Goal: Check status: Check status

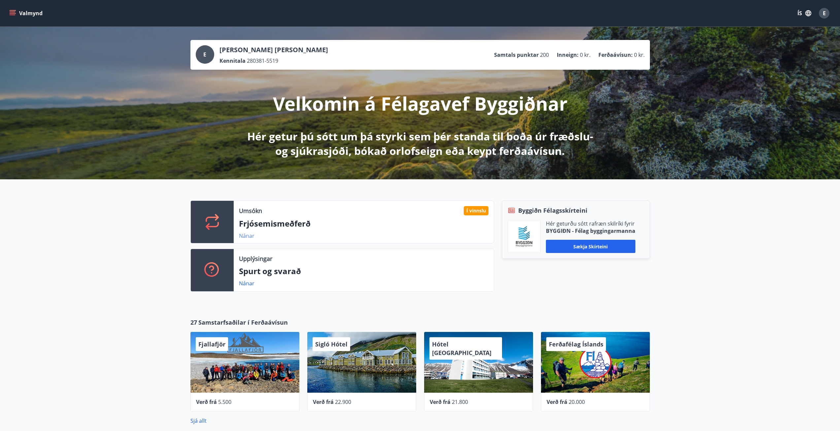
click at [248, 236] on link "Nánar" at bounding box center [247, 235] width 16 height 7
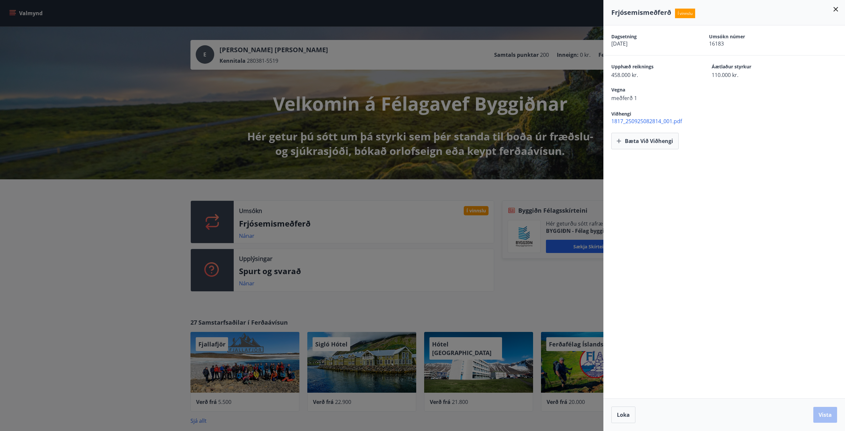
click at [657, 119] on span "1817_250925082814_001.pdf" at bounding box center [729, 121] width 234 height 7
drag, startPoint x: 836, startPoint y: 9, endPoint x: 769, endPoint y: 9, distance: 66.7
click at [836, 9] on icon at bounding box center [836, 9] width 5 height 5
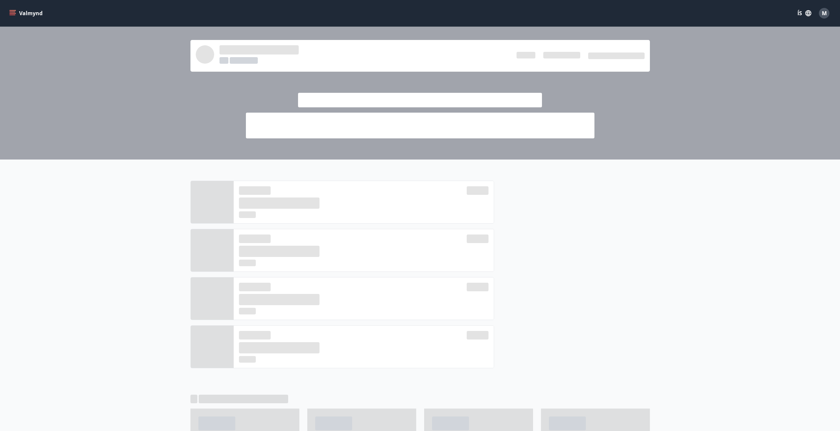
click at [10, 8] on button "Valmynd" at bounding box center [26, 13] width 37 height 12
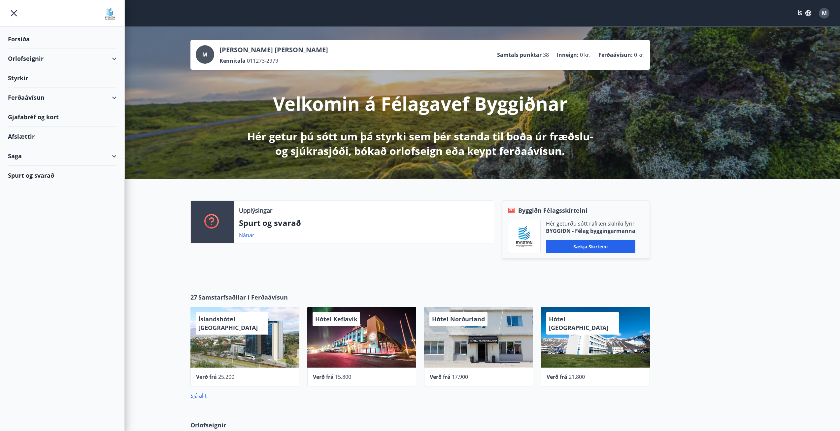
click at [35, 159] on div "Saga" at bounding box center [62, 155] width 109 height 19
click at [34, 254] on div "Skilagreinar" at bounding box center [62, 256] width 98 height 14
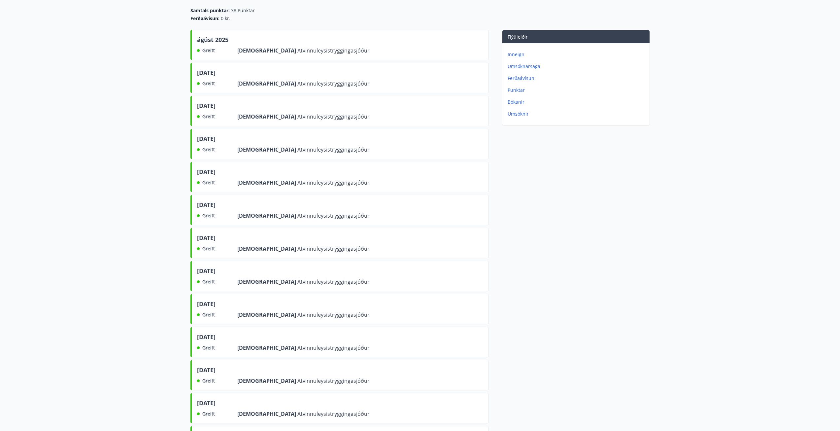
scroll to position [146, 0]
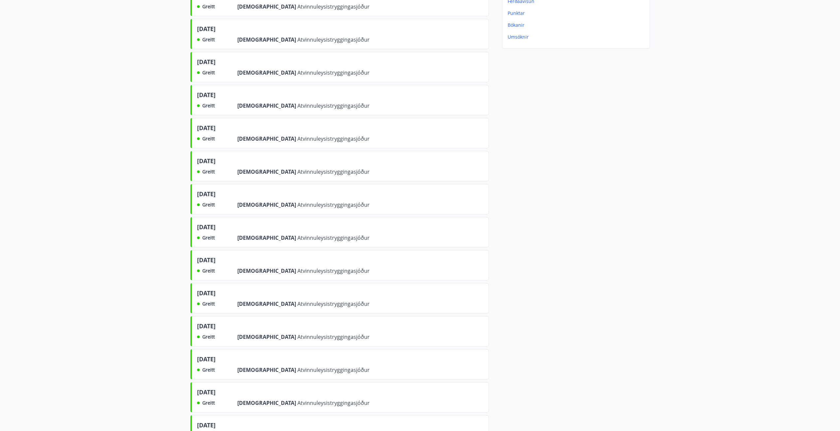
drag, startPoint x: 247, startPoint y: 251, endPoint x: 246, endPoint y: 264, distance: 13.6
drag, startPoint x: 246, startPoint y: 264, endPoint x: 575, endPoint y: 260, distance: 329.2
click at [575, 260] on div "Flýtileiðir Inneign Umsóknarsaga Ferðaávísun Punktar Bókanir Umsóknir" at bounding box center [569, 316] width 161 height 726
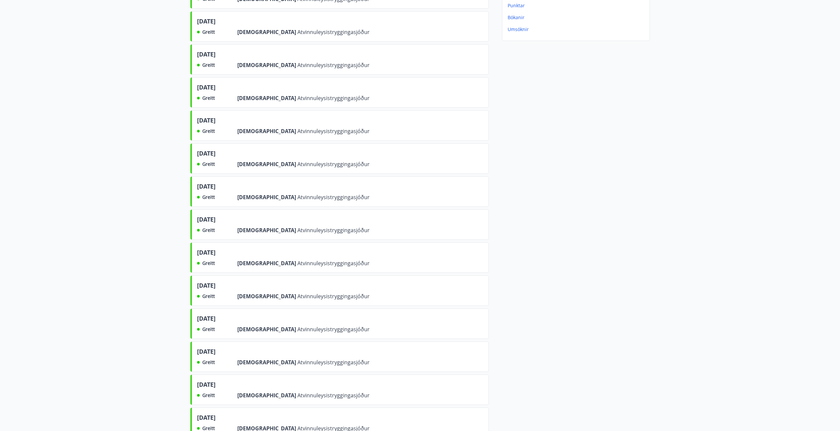
scroll to position [0, 0]
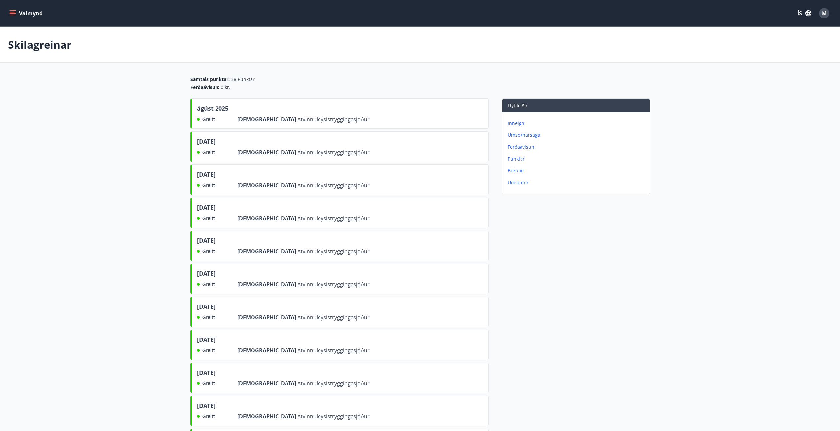
click at [15, 16] on icon "menu" at bounding box center [12, 13] width 7 height 7
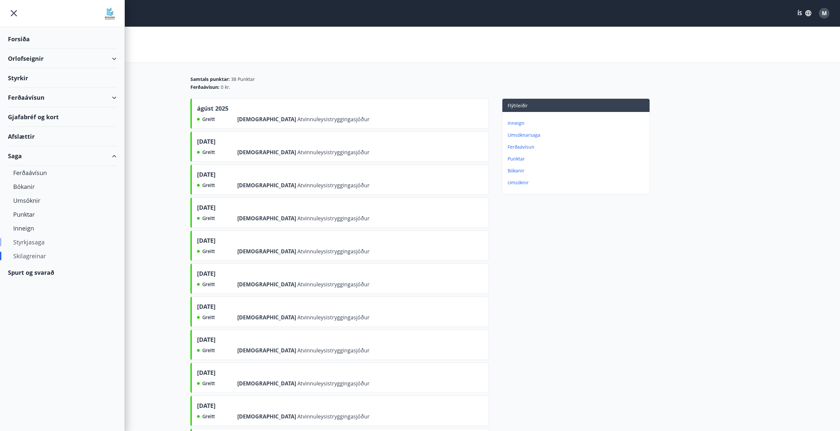
click at [36, 241] on div "Styrkjasaga" at bounding box center [62, 242] width 98 height 14
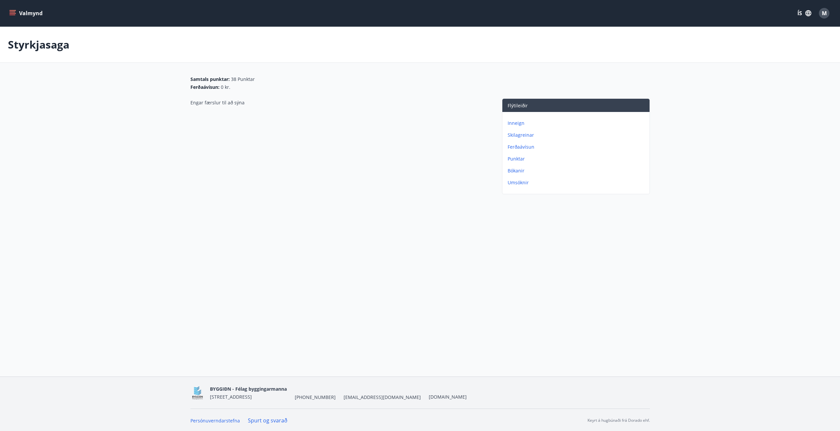
click at [522, 185] on p "Umsóknir" at bounding box center [577, 182] width 139 height 7
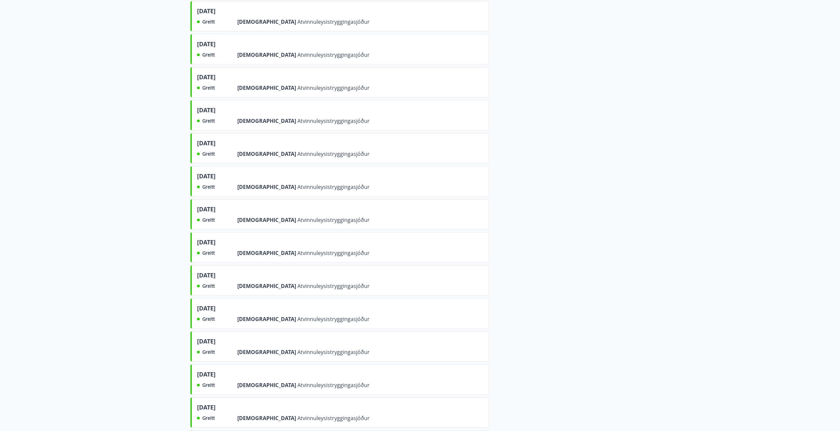
scroll to position [476, 0]
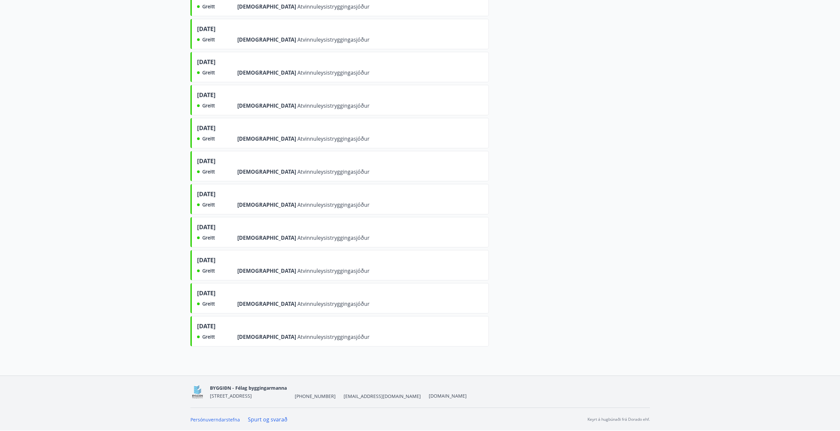
drag, startPoint x: 246, startPoint y: 329, endPoint x: 194, endPoint y: 329, distance: 52.2
click at [194, 329] on div "nóvember 2022 Greitt Frá Atvinnuleysistryggingasjóður" at bounding box center [340, 331] width 299 height 30
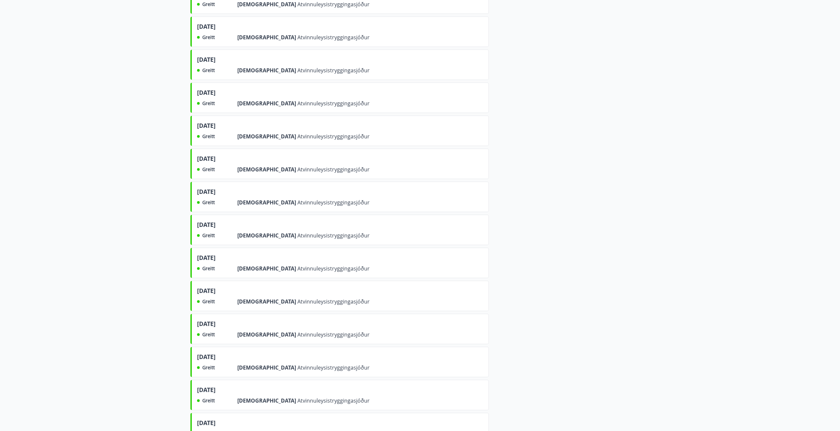
scroll to position [344, 0]
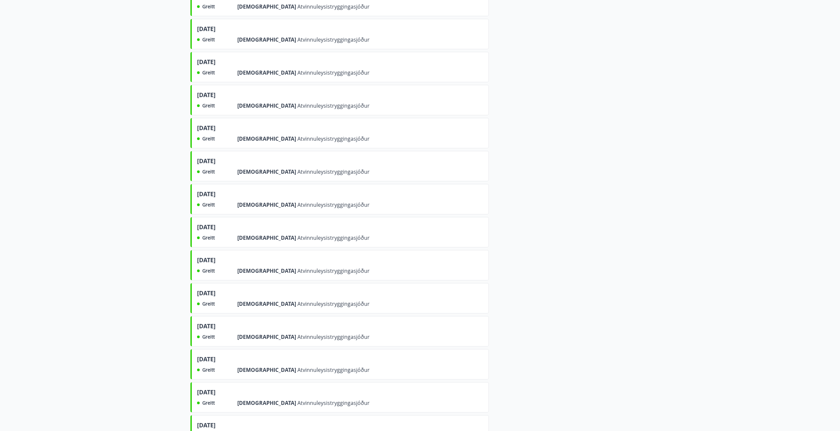
drag, startPoint x: 258, startPoint y: 129, endPoint x: 195, endPoint y: 129, distance: 63.1
click at [195, 129] on div "september 2024 Greitt Frá Atvinnuleysistryggingasjóður" at bounding box center [340, 133] width 299 height 30
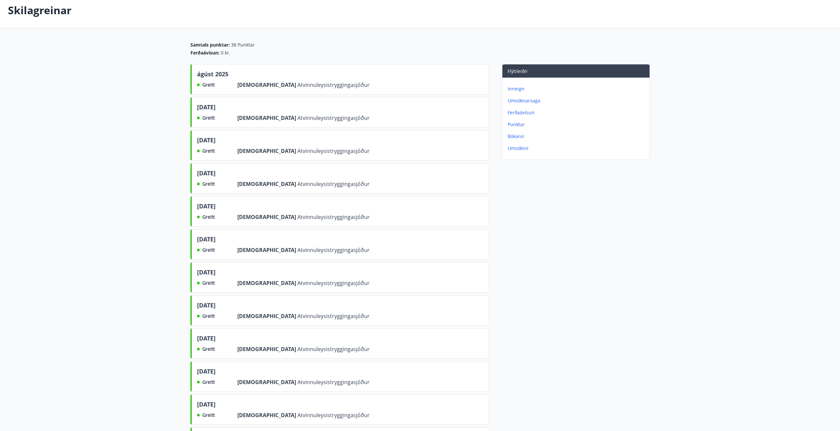
scroll to position [14, 0]
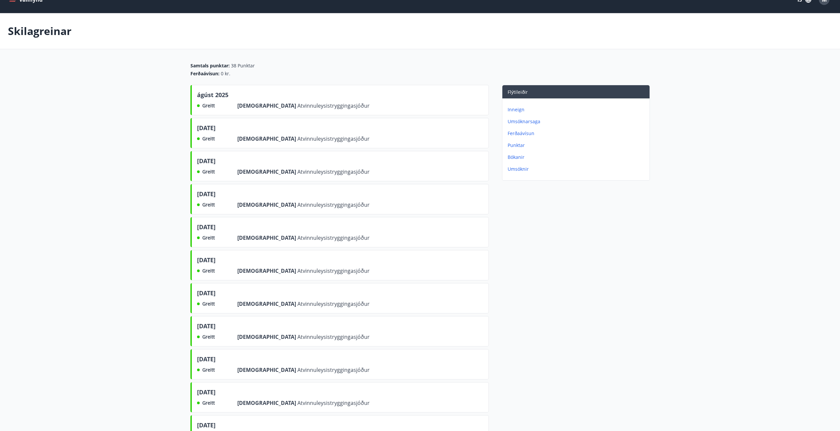
click at [163, 112] on main "Skilagreinar Samtals punktar : 38 Punktar Ferðaávísun : 0 kr. ágúst 2025 Greitt…" at bounding box center [420, 412] width 840 height 798
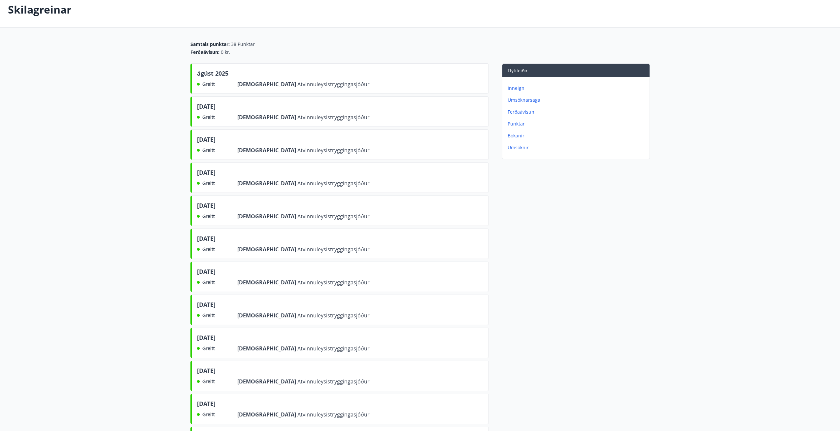
scroll to position [0, 0]
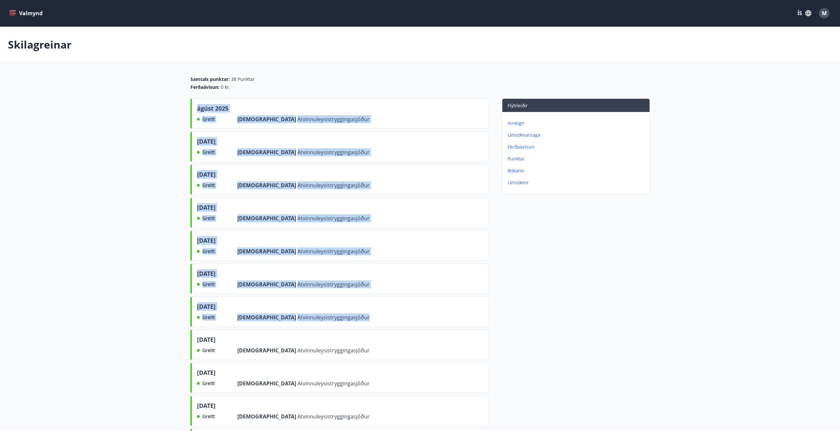
drag, startPoint x: 198, startPoint y: 108, endPoint x: 467, endPoint y: 313, distance: 338.3
